Goal: Task Accomplishment & Management: Use online tool/utility

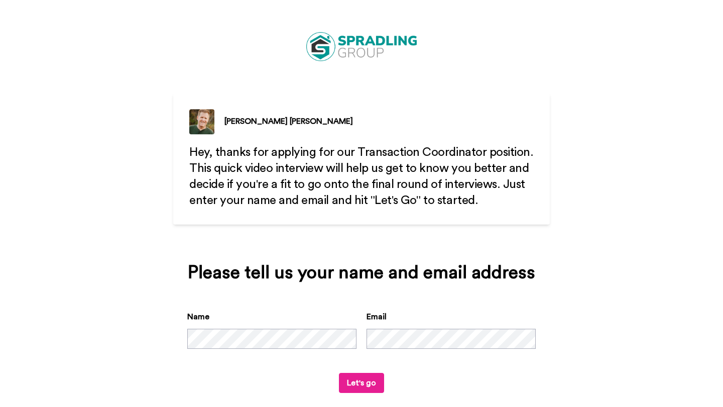
scroll to position [14, 0]
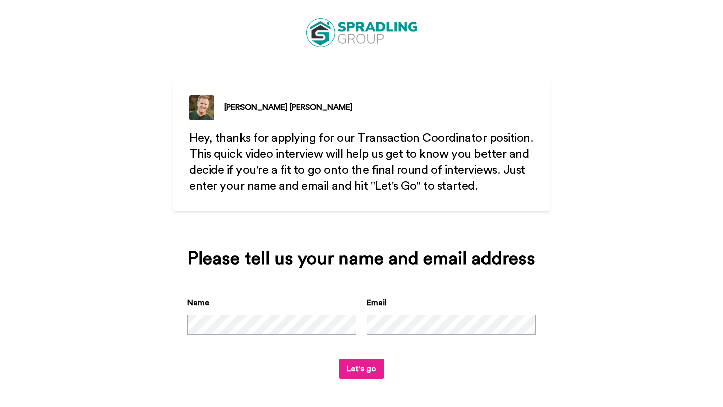
click at [347, 374] on button "Let's go" at bounding box center [361, 369] width 45 height 20
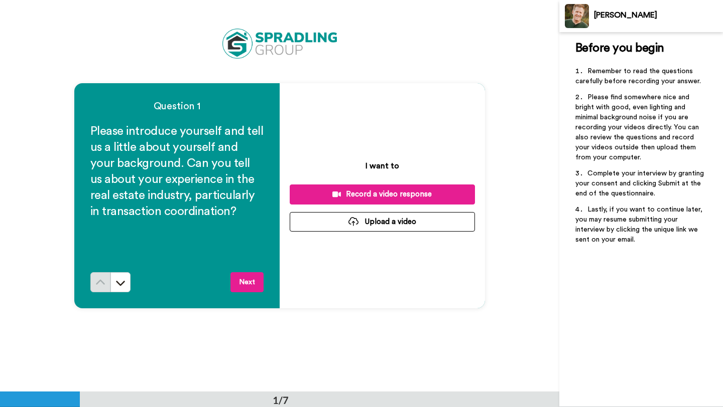
click at [247, 289] on button "Next" at bounding box center [246, 282] width 33 height 20
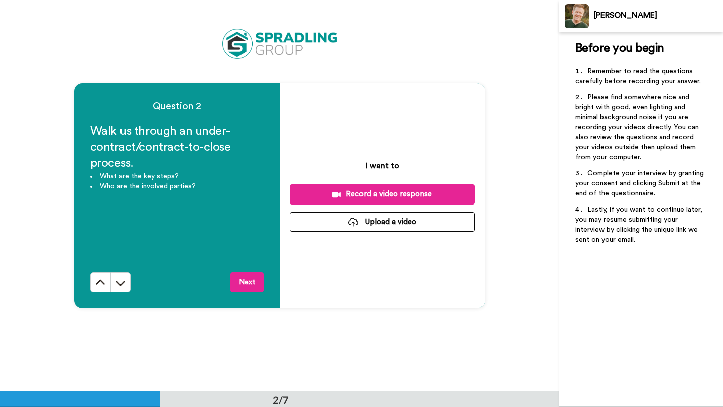
scroll to position [392, 0]
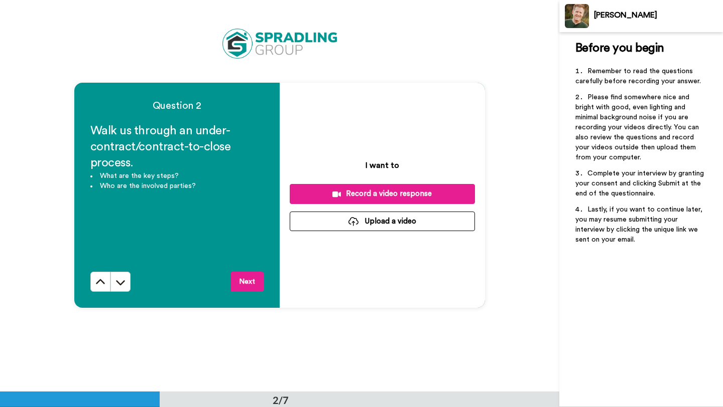
click at [251, 283] on button "Next" at bounding box center [246, 282] width 33 height 20
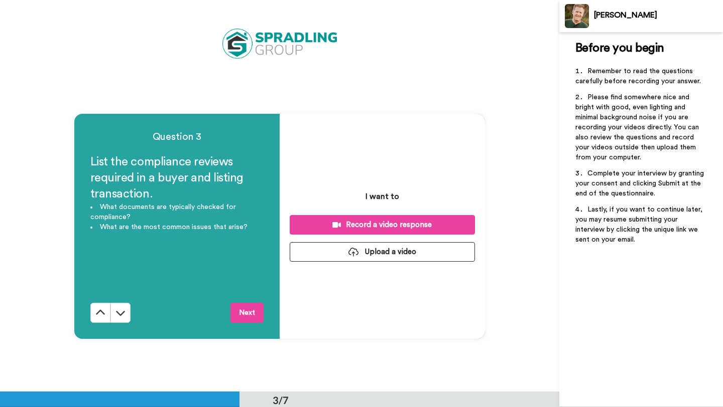
scroll to position [784, 0]
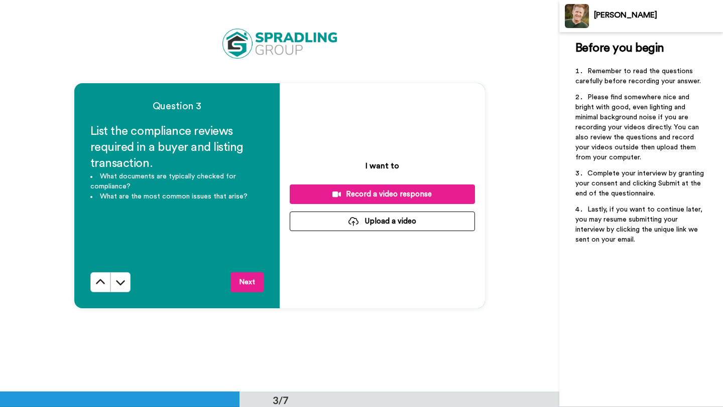
click at [243, 283] on button "Next" at bounding box center [246, 282] width 33 height 20
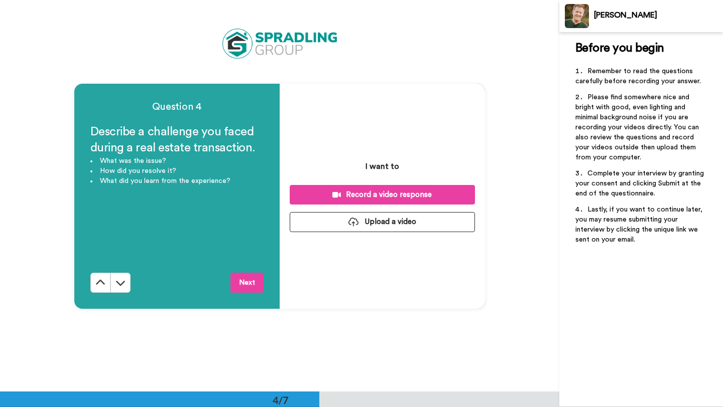
scroll to position [1176, 0]
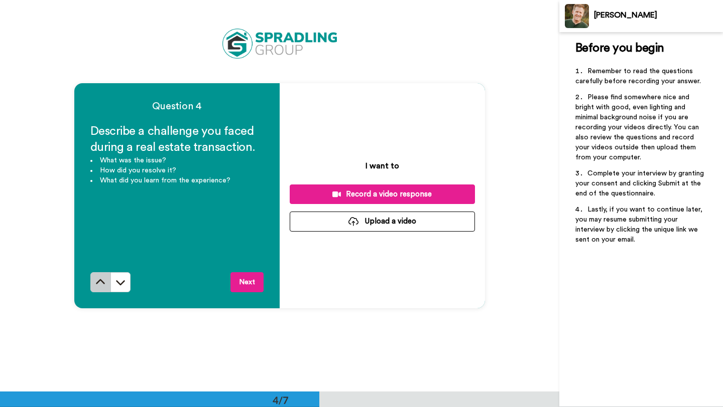
click at [90, 281] on button at bounding box center [100, 282] width 20 height 20
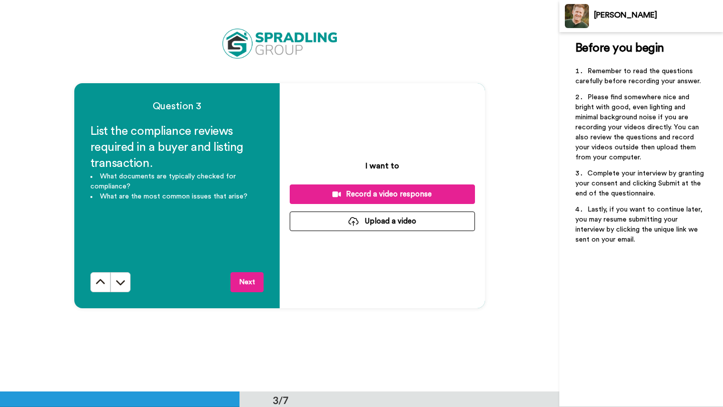
click at [90, 281] on button at bounding box center [100, 282] width 20 height 20
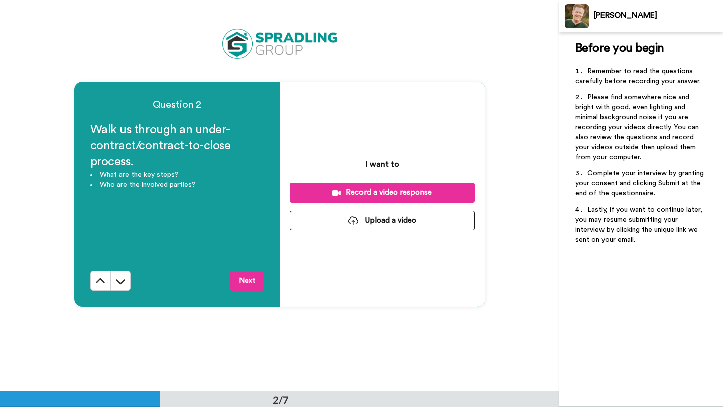
scroll to position [392, 0]
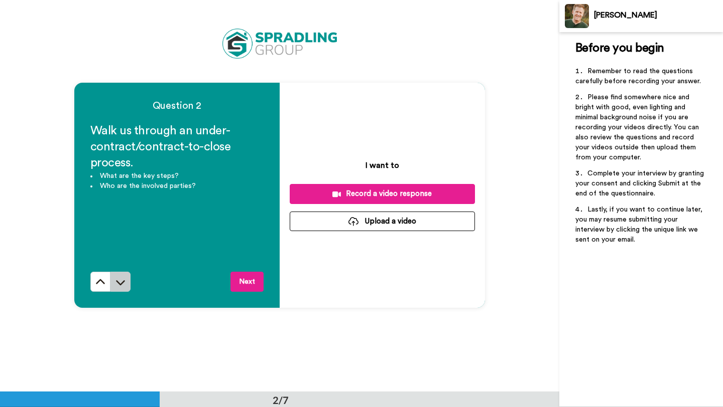
click at [115, 283] on icon at bounding box center [120, 282] width 10 height 10
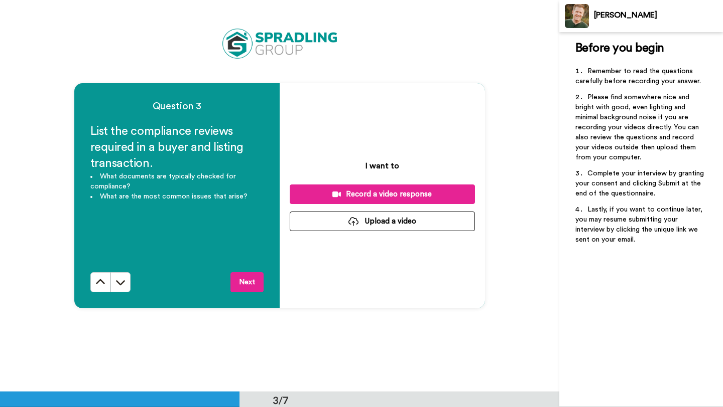
scroll to position [784, 0]
click at [95, 175] on li "What documents are typically checked for compliance?" at bounding box center [176, 182] width 173 height 20
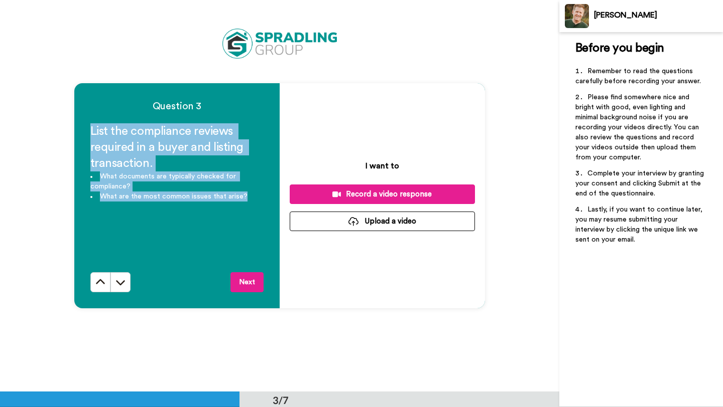
drag, startPoint x: 89, startPoint y: 129, endPoint x: 243, endPoint y: 202, distance: 170.8
click at [243, 202] on div "List the compliance reviews required in a buyer and listing transaction. What d…" at bounding box center [176, 197] width 173 height 149
copy div "List the compliance reviews required in a buyer and listing transaction. What d…"
click at [247, 281] on button "Next" at bounding box center [246, 282] width 33 height 20
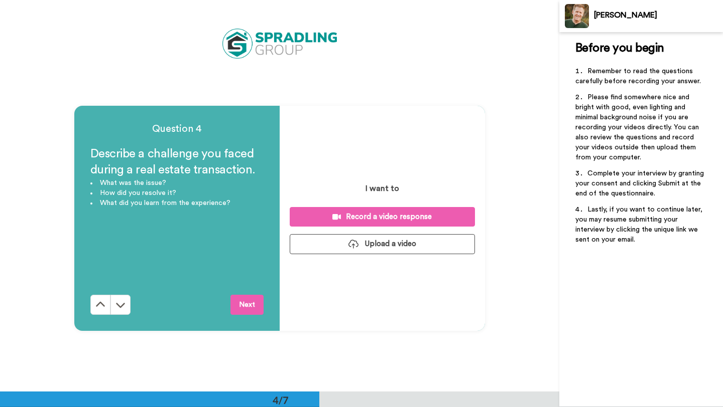
scroll to position [1176, 0]
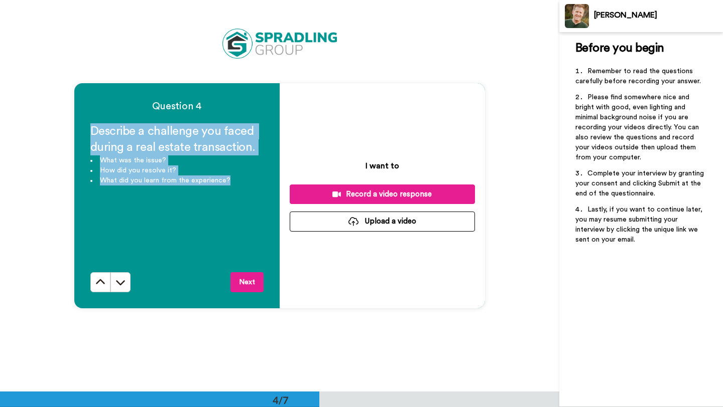
drag, startPoint x: 90, startPoint y: 131, endPoint x: 228, endPoint y: 181, distance: 146.7
click at [229, 181] on div "Describe a challenge you faced during a real estate transaction. What was the i…" at bounding box center [176, 197] width 173 height 149
copy div "Describe a challenge you faced during a real estate transaction. What was the i…"
click at [116, 283] on icon at bounding box center [120, 283] width 9 height 5
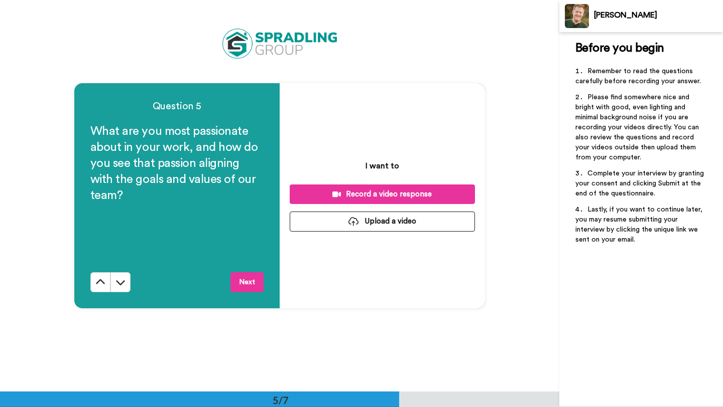
scroll to position [1568, 0]
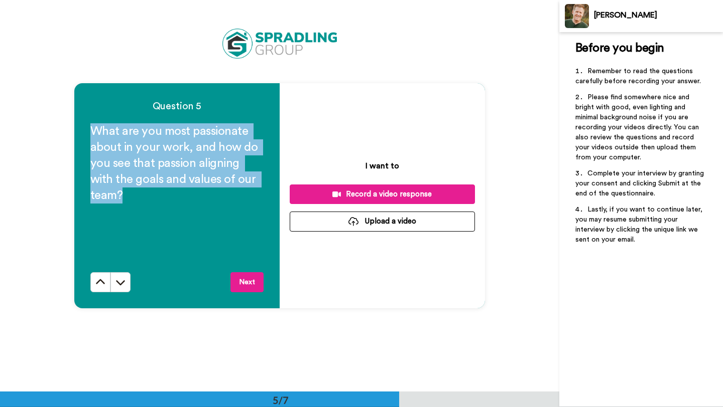
drag, startPoint x: 88, startPoint y: 135, endPoint x: 134, endPoint y: 188, distance: 70.8
click at [134, 188] on h2 "What are you most passionate about in your work, and how do you see that passio…" at bounding box center [176, 163] width 173 height 80
copy span "What are you most passionate about in your work, and how do you see that passio…"
click at [119, 283] on icon at bounding box center [120, 283] width 9 height 5
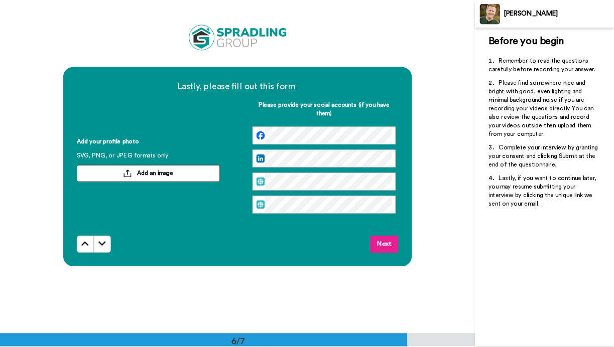
scroll to position [1630, 0]
